Goal: Transaction & Acquisition: Purchase product/service

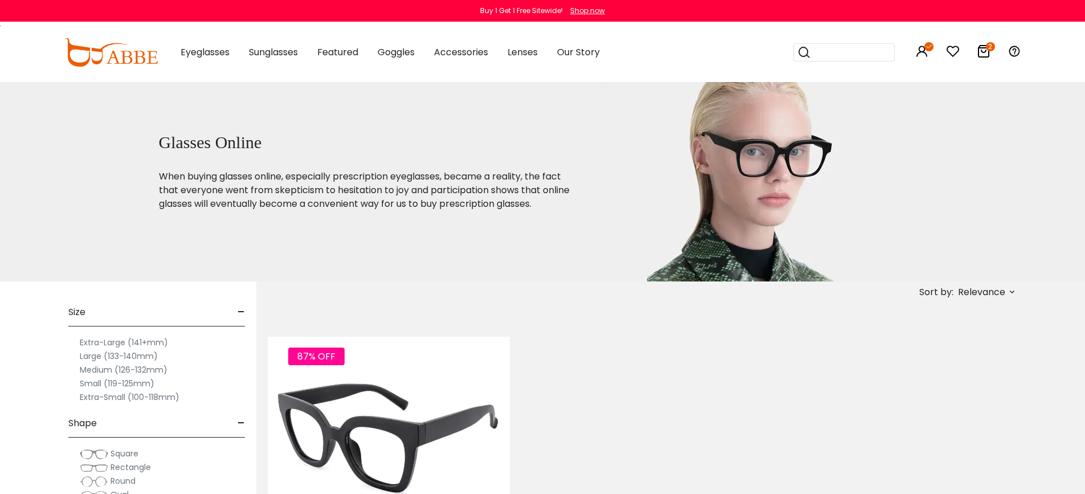
click at [395, 408] on img at bounding box center [389, 438] width 242 height 121
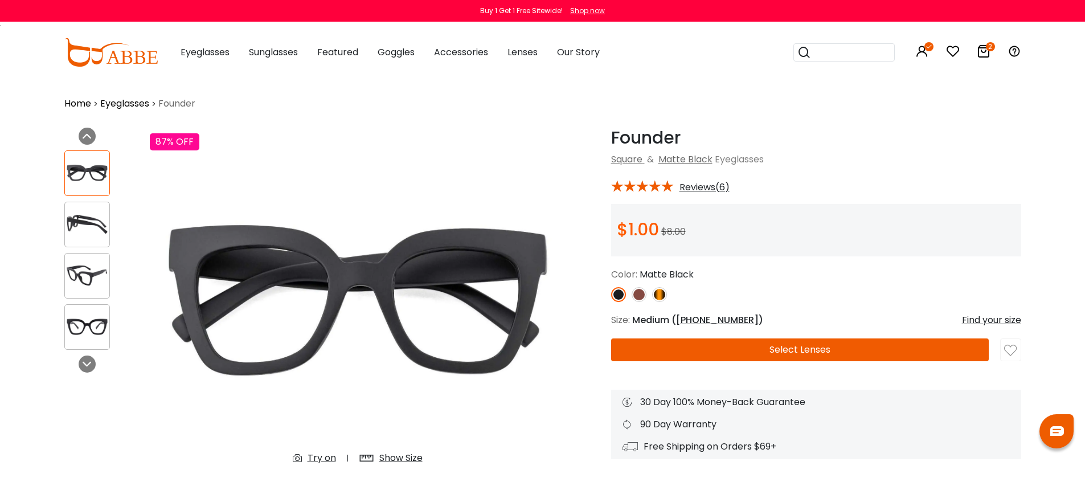
click at [856, 355] on button "Select Lenses" at bounding box center [800, 349] width 378 height 23
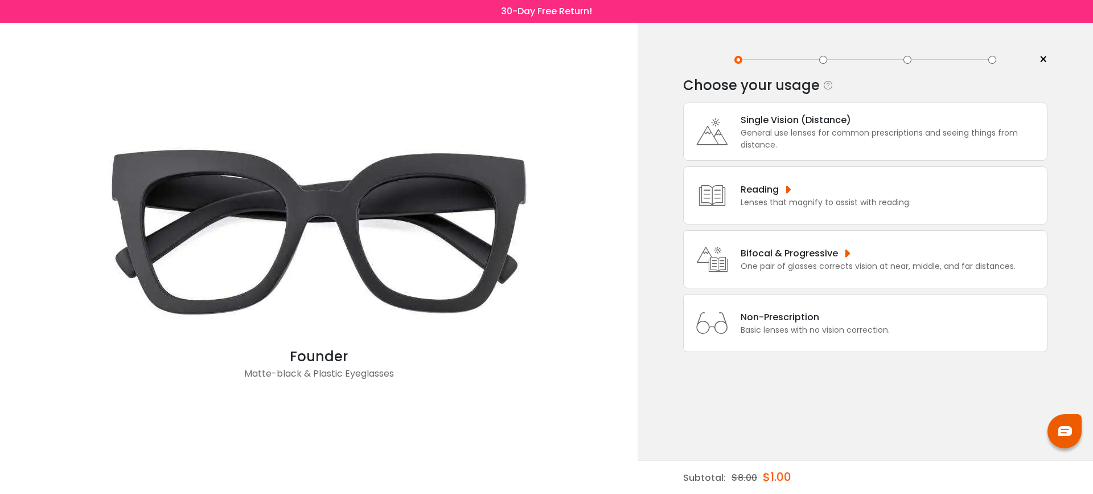
click at [830, 126] on div "Single Vision (Distance)" at bounding box center [891, 120] width 301 height 14
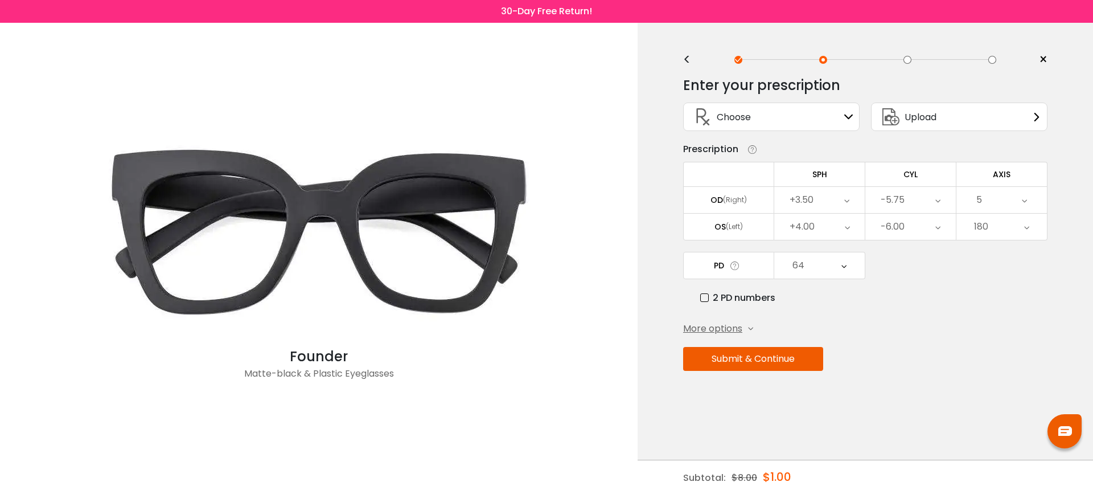
click at [690, 60] on div "<" at bounding box center [691, 59] width 17 height 9
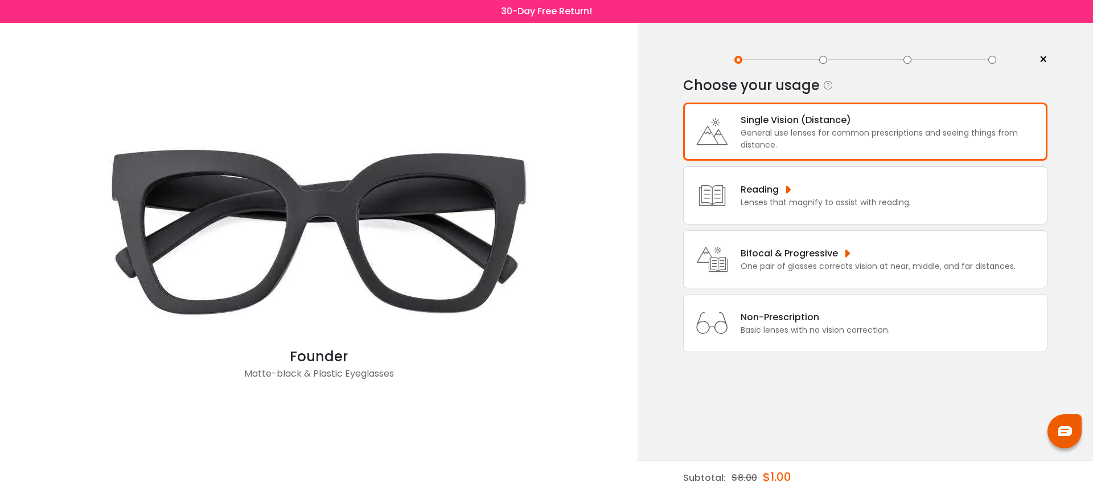
click at [773, 324] on div "Non-Prescription" at bounding box center [815, 317] width 149 height 14
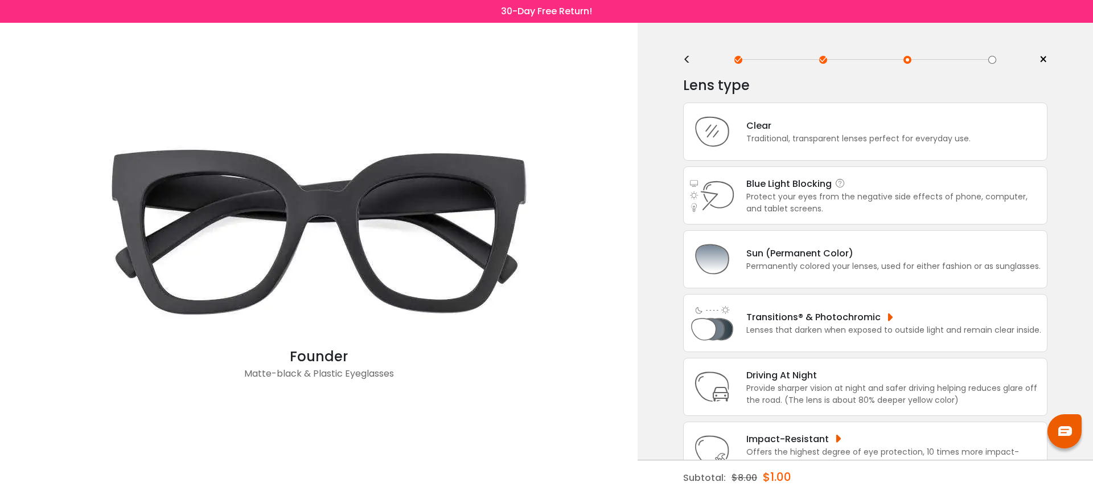
click at [850, 196] on div "Protect your eyes from the negative side effects of phone, computer, and tablet…" at bounding box center [894, 203] width 295 height 24
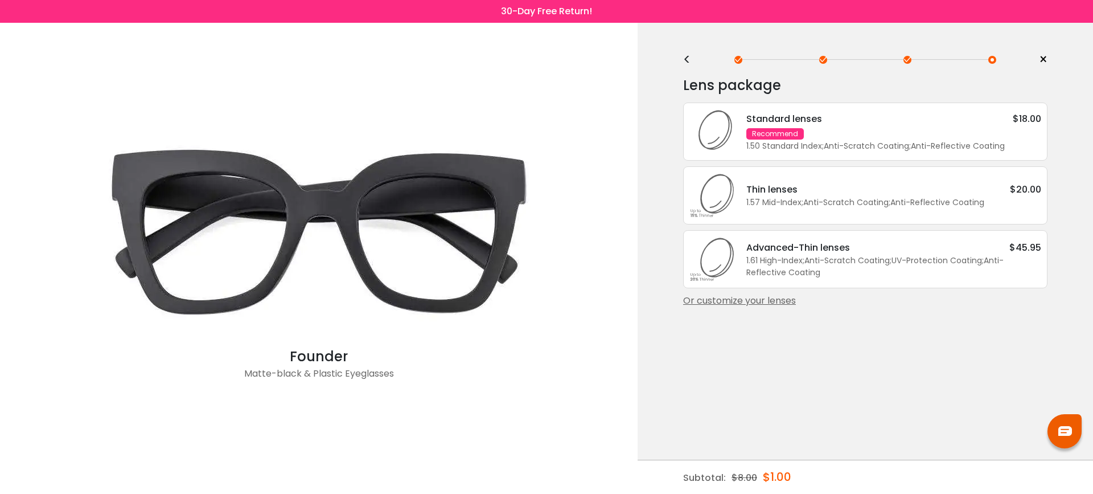
click at [687, 59] on div "<" at bounding box center [691, 59] width 17 height 9
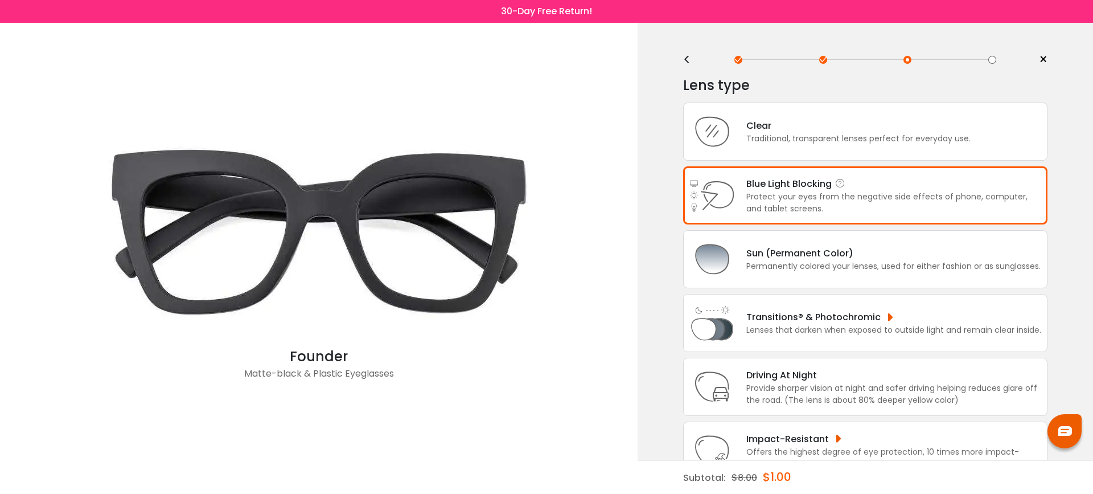
click at [781, 202] on div "Protect your eyes from the negative side effects of phone, computer, and tablet…" at bounding box center [894, 203] width 295 height 24
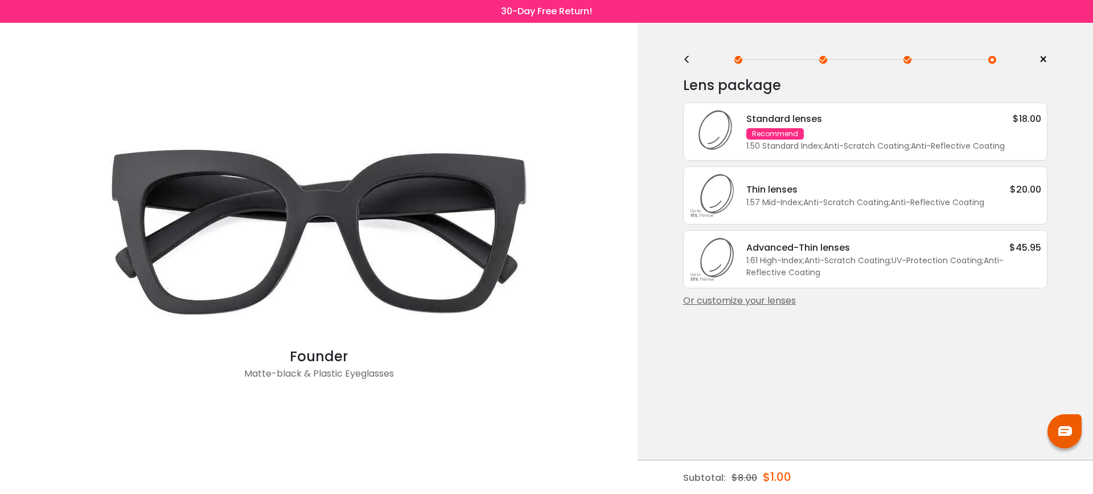
click at [854, 136] on div "Standard lenses $18.00 Recommend 1.50 Standard Index ; Anti-Scratch Coating ; A…" at bounding box center [888, 132] width 306 height 40
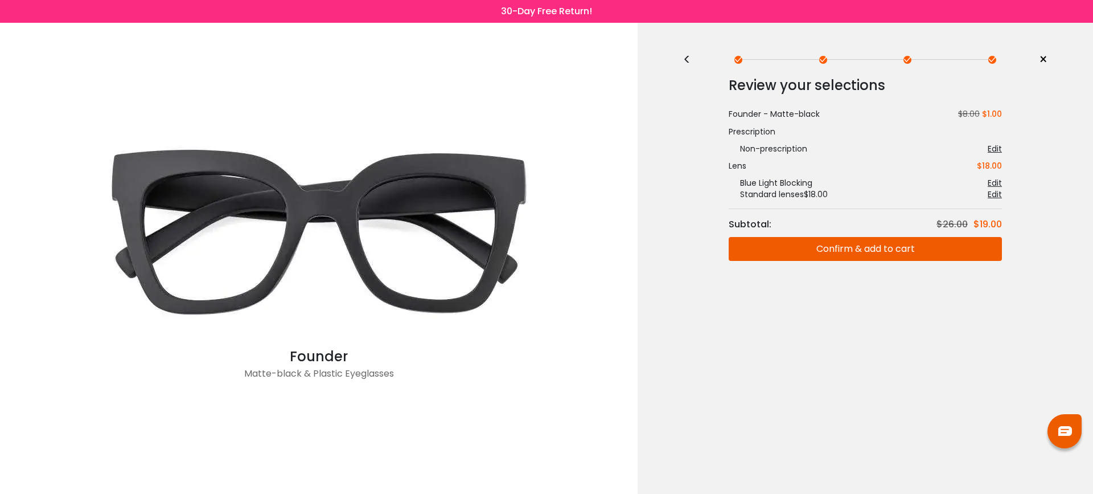
click at [872, 249] on button "Confirm & add to cart" at bounding box center [865, 249] width 273 height 24
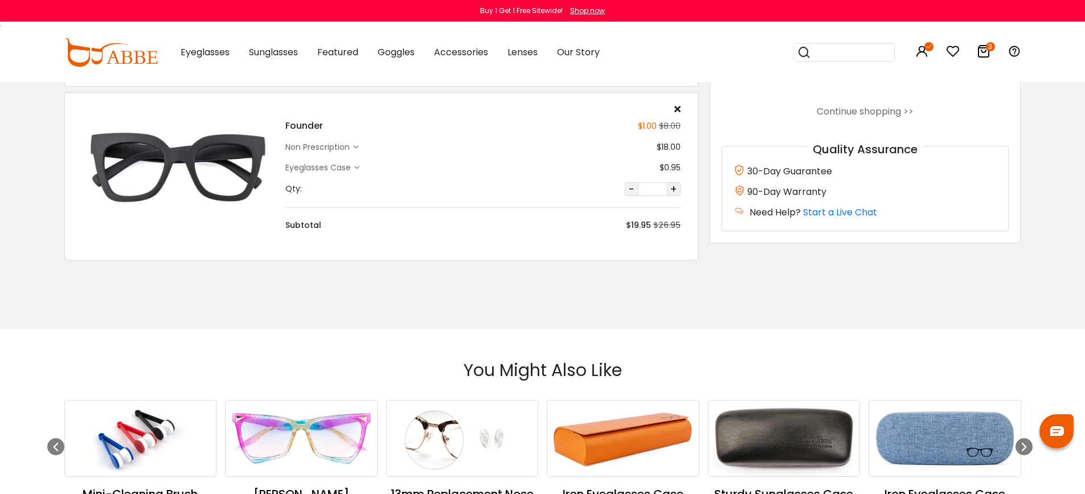
scroll to position [454, 0]
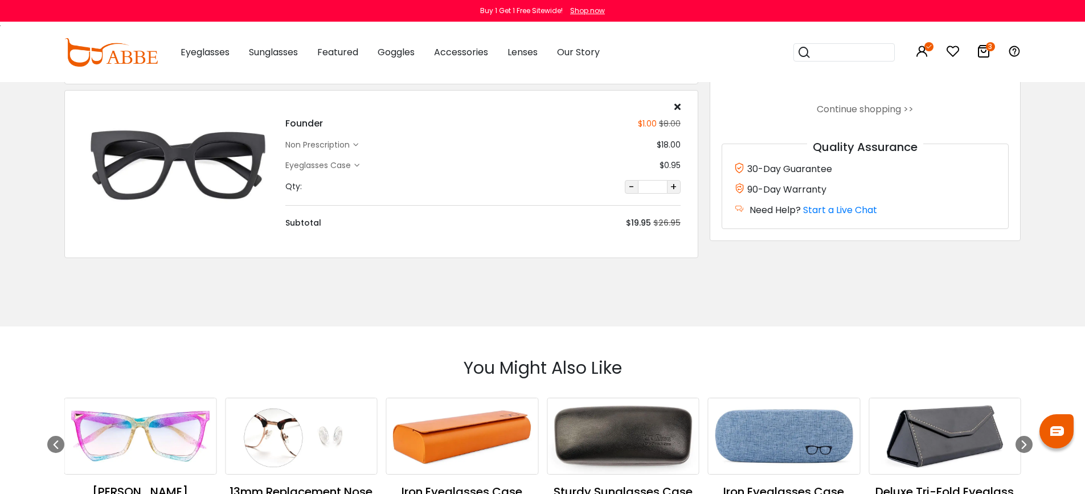
click at [342, 144] on div "non prescription" at bounding box center [319, 145] width 68 height 12
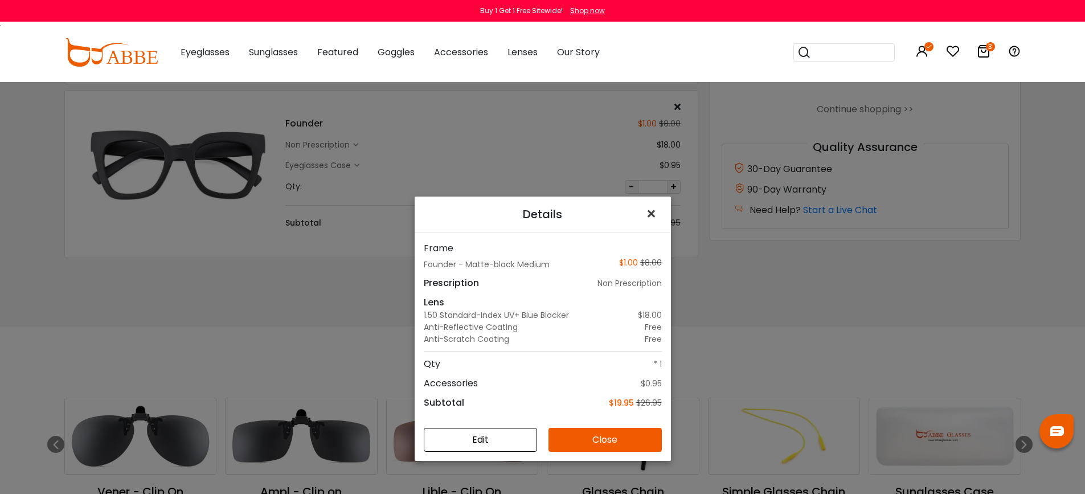
click at [647, 215] on span "×" at bounding box center [653, 214] width 17 height 24
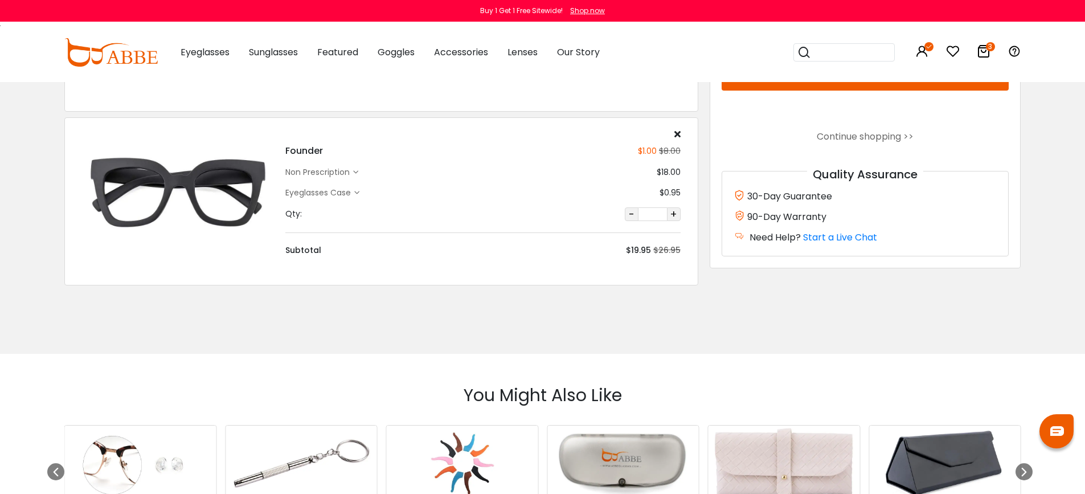
scroll to position [371, 0]
